Goal: Information Seeking & Learning: Learn about a topic

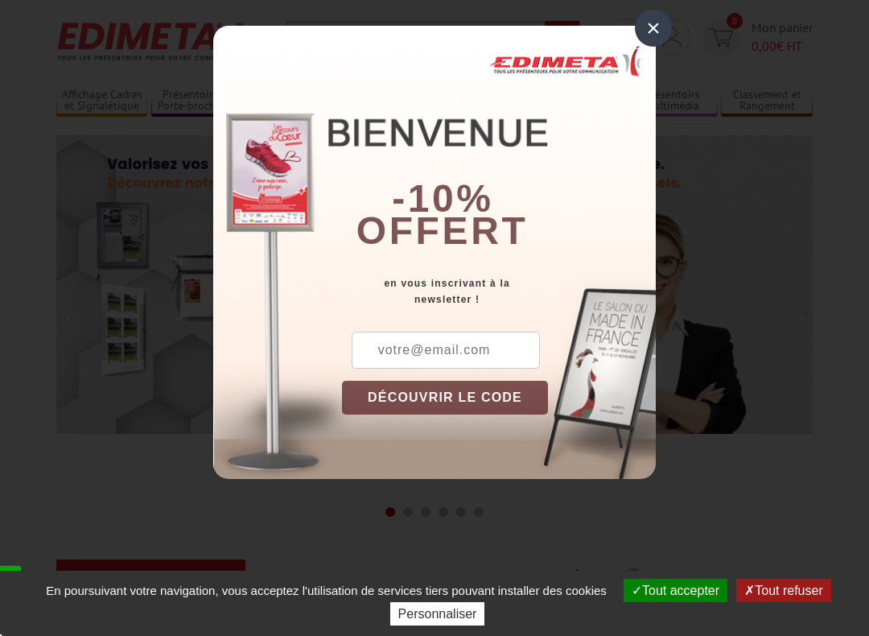
scroll to position [39, 0]
click at [657, 29] on div "×" at bounding box center [653, 28] width 37 height 37
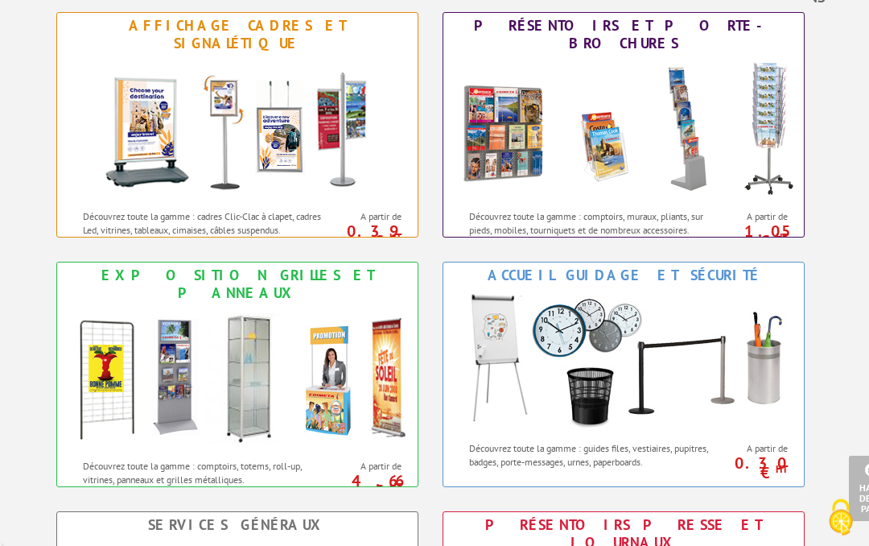
scroll to position [646, 0]
click at [261, 408] on img at bounding box center [237, 378] width 354 height 145
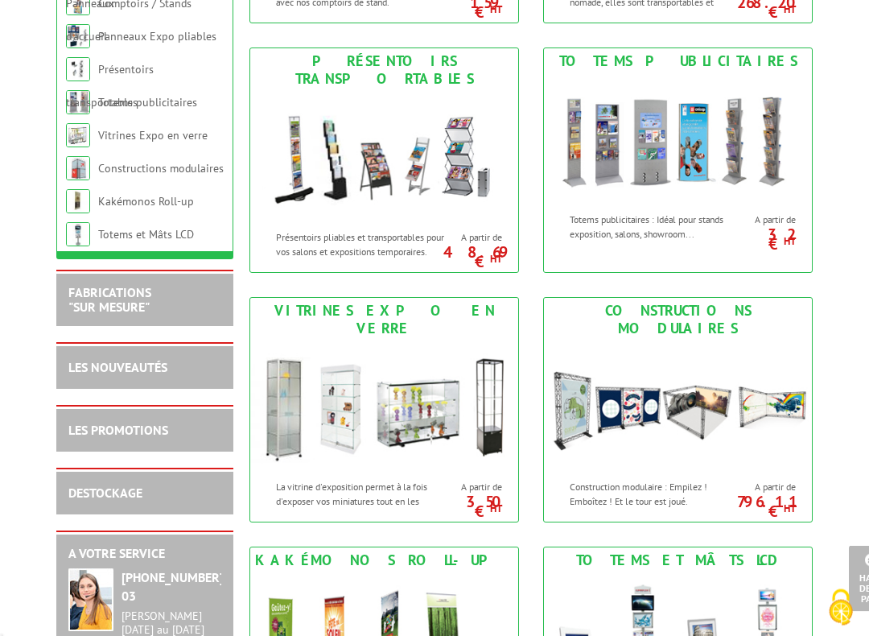
scroll to position [716, 0]
click at [386, 448] on img at bounding box center [384, 406] width 268 height 130
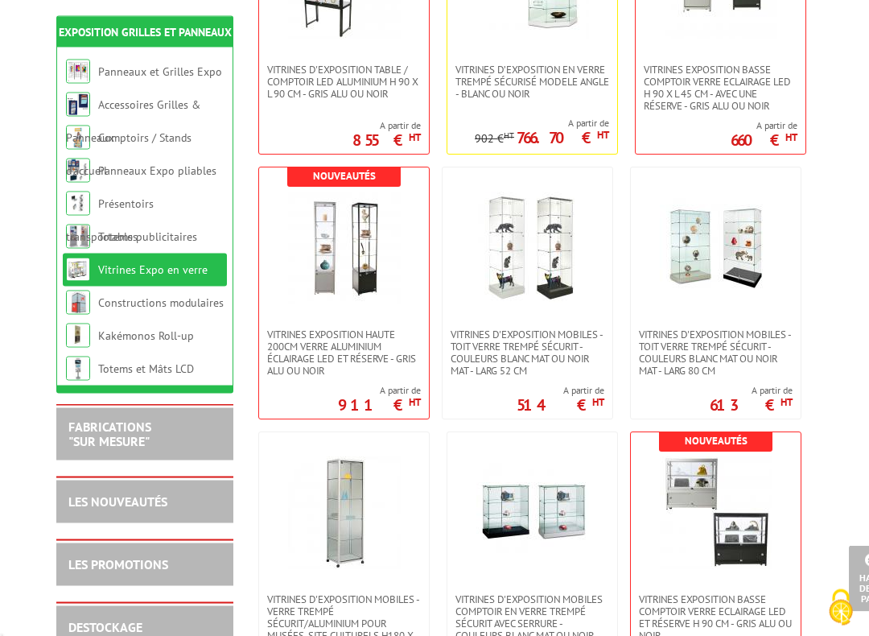
scroll to position [456, 0]
click at [557, 299] on img at bounding box center [528, 248] width 113 height 113
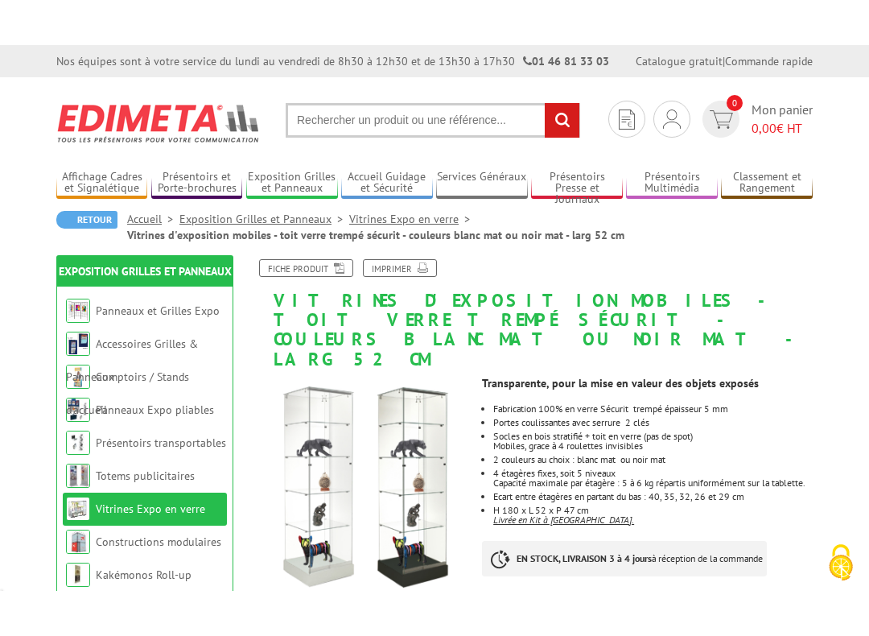
scroll to position [47, 0]
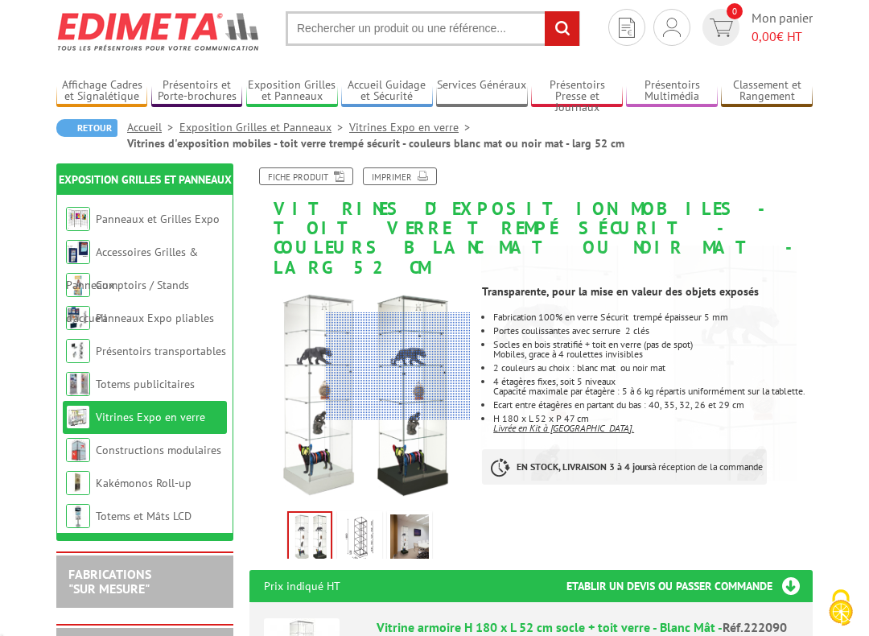
click at [427, 365] on div at bounding box center [398, 365] width 144 height 107
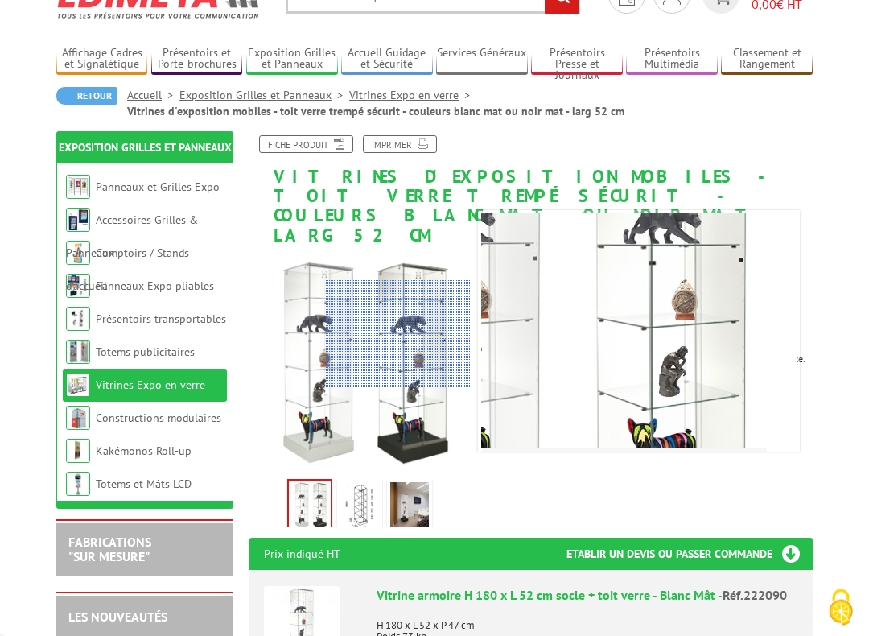
scroll to position [79, 0]
click at [417, 387] on div at bounding box center [398, 333] width 144 height 107
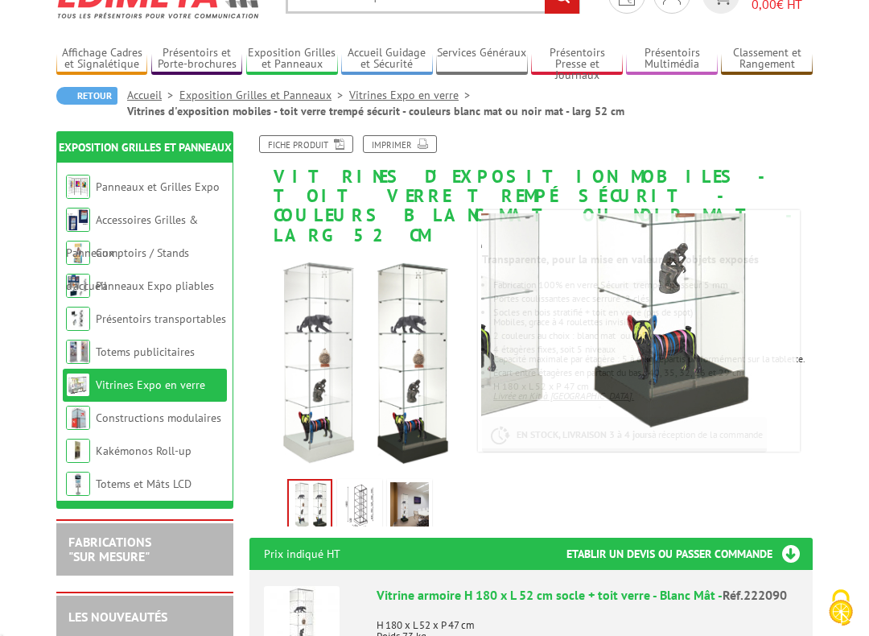
click at [408, 482] on img at bounding box center [409, 507] width 39 height 50
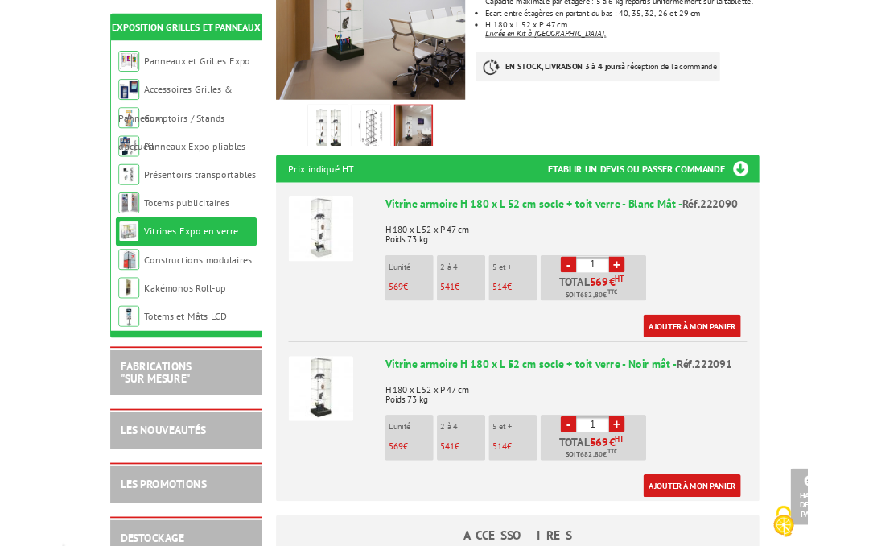
scroll to position [0, 0]
